Goal: Find contact information: Find contact information

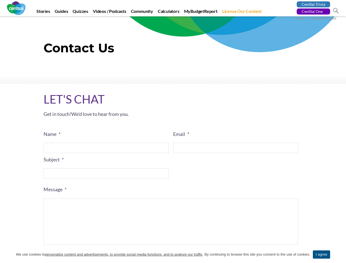
click at [173, 131] on label "Email *" at bounding box center [235, 134] width 125 height 6
click at [173, 143] on input "Email *" at bounding box center [235, 148] width 125 height 10
click at [173, 131] on label "Email *" at bounding box center [235, 134] width 125 height 6
click at [173, 143] on input "Email *" at bounding box center [235, 148] width 125 height 10
click at [336, 11] on span at bounding box center [336, 11] width 6 height 6
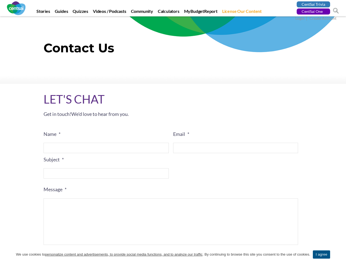
click at [339, 11] on input "search" at bounding box center [343, 11] width 9 height 8
click at [322, 254] on link "I agree" at bounding box center [321, 254] width 17 height 8
